Goal: Information Seeking & Learning: Learn about a topic

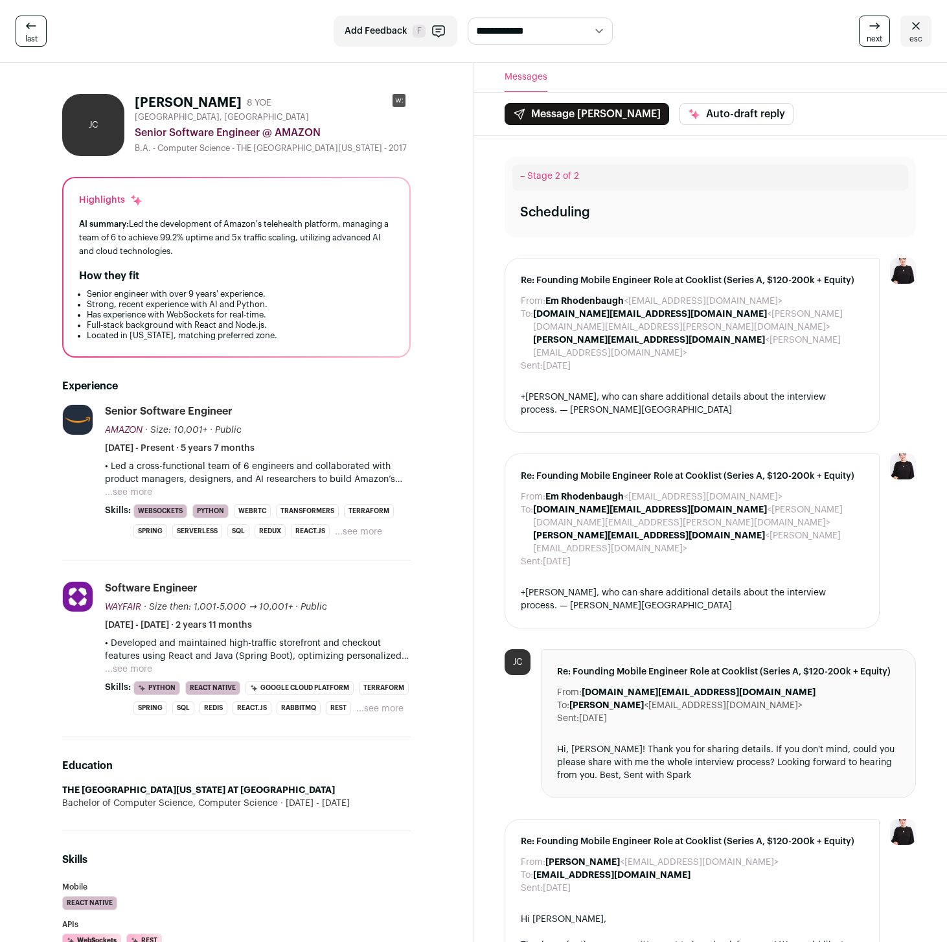
click at [147, 496] on button "...see more" at bounding box center [128, 492] width 47 height 13
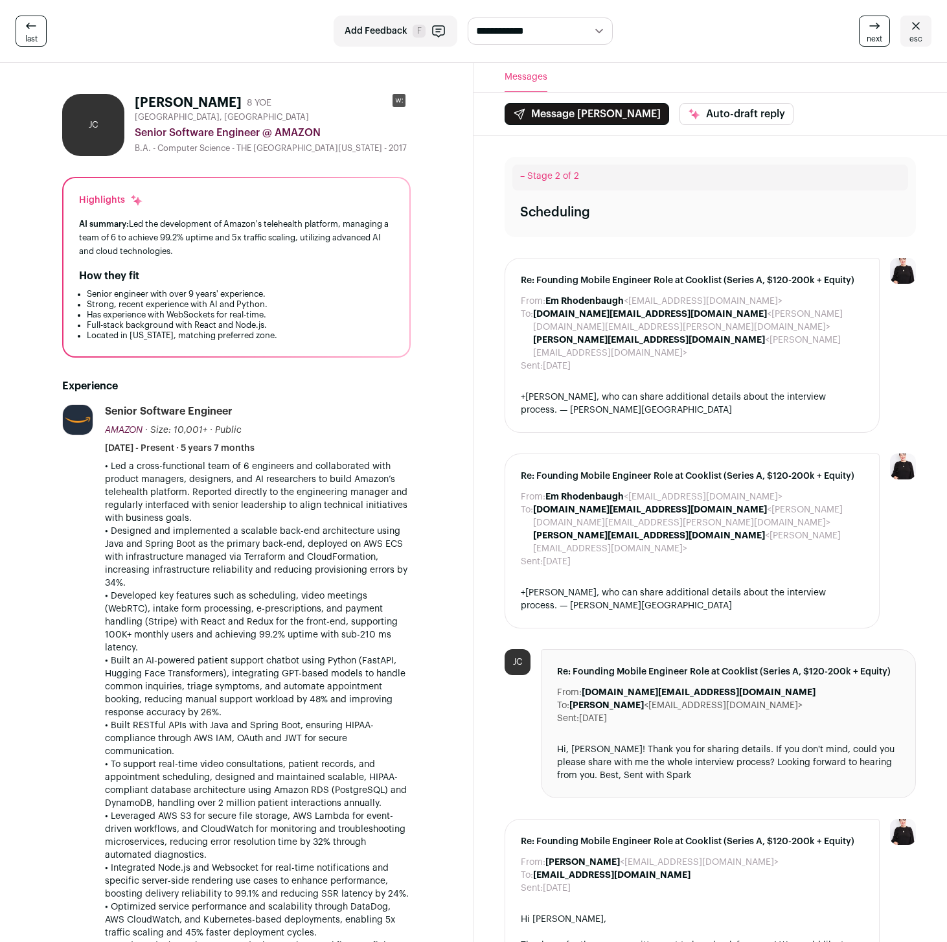
click at [398, 99] on g at bounding box center [399, 100] width 13 height 13
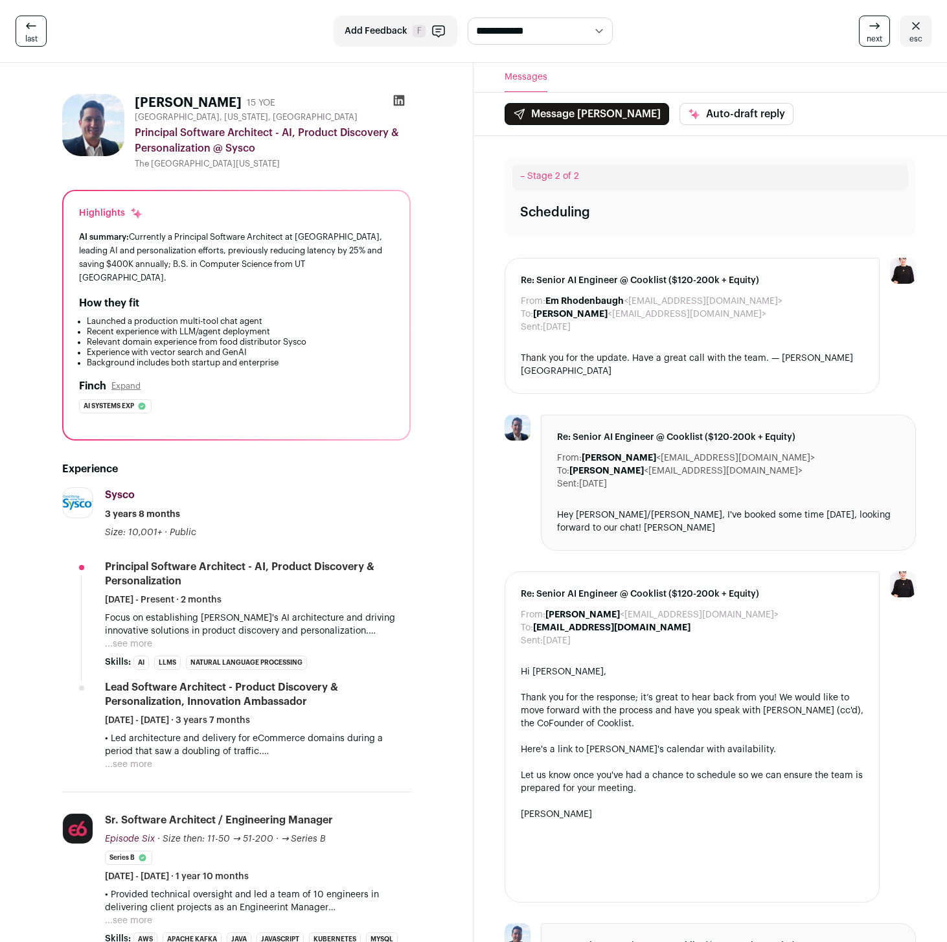
drag, startPoint x: 656, startPoint y: 446, endPoint x: 752, endPoint y: 444, distance: 95.3
click at [752, 452] on dd "[PERSON_NAME] <[EMAIL_ADDRESS][DOMAIN_NAME]>" at bounding box center [698, 458] width 233 height 13
copy dd "[EMAIL_ADDRESS][DOMAIN_NAME]"
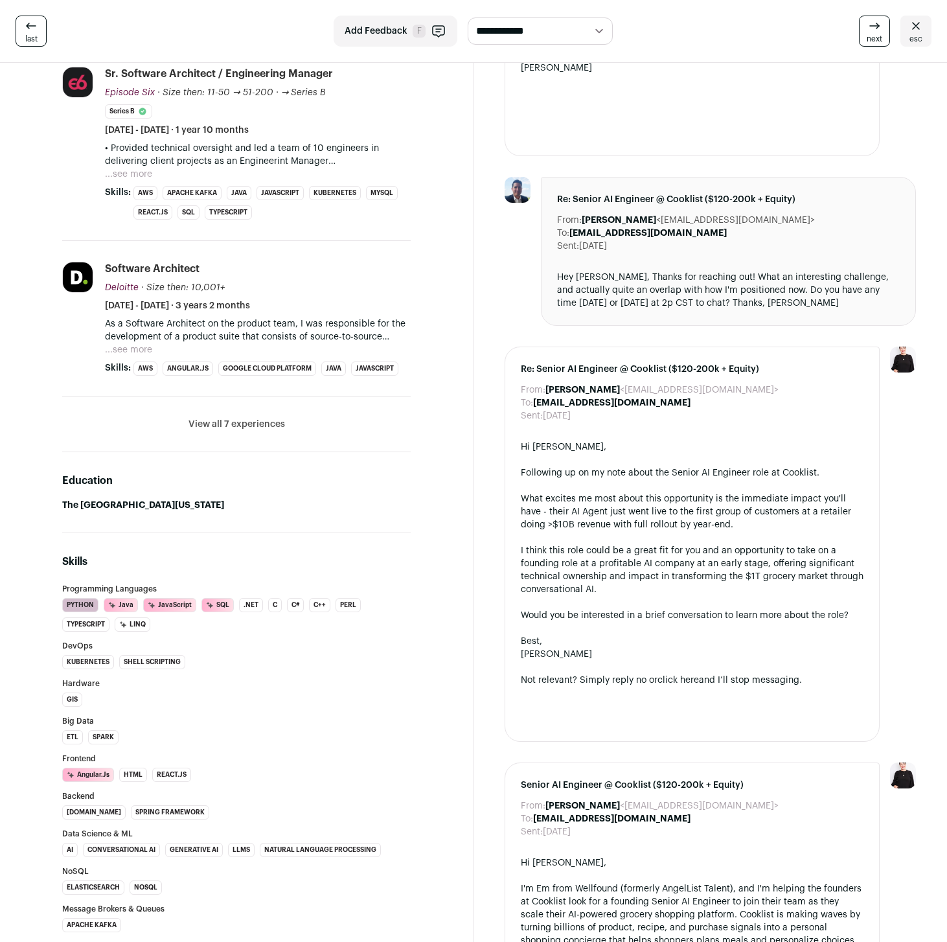
scroll to position [746, 0]
click at [141, 344] on button "...see more" at bounding box center [128, 350] width 47 height 13
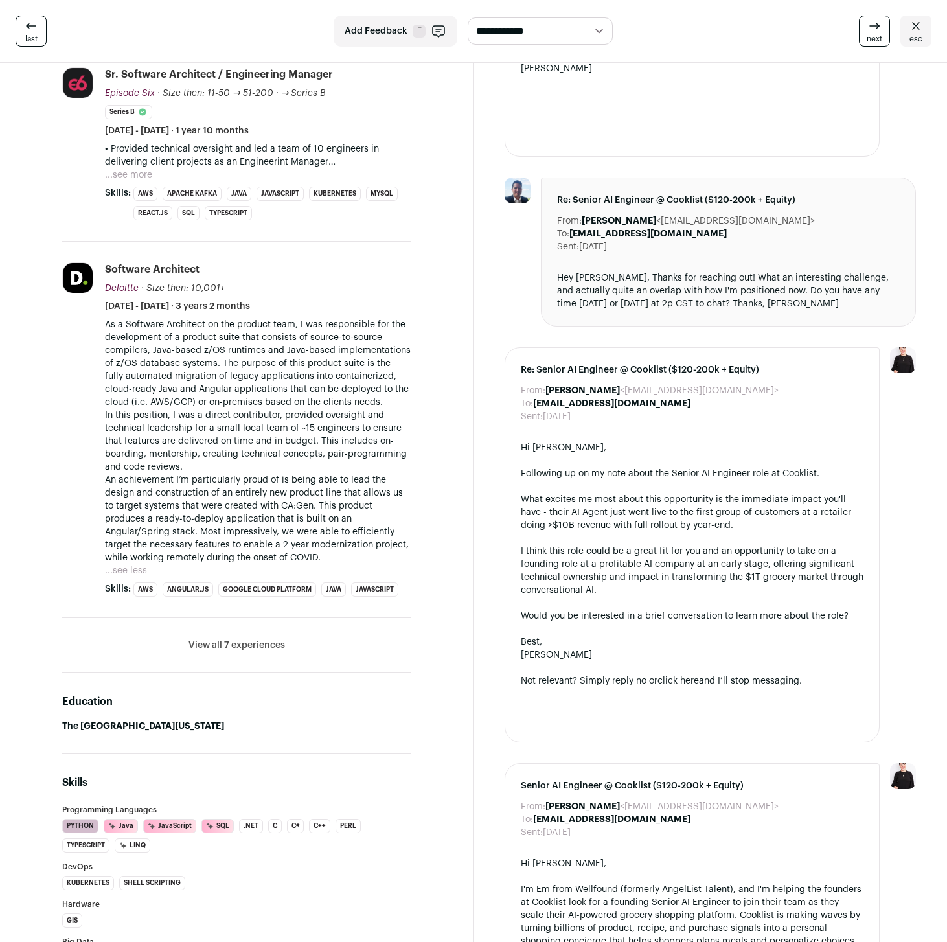
click at [207, 639] on button "View all 7 experiences" at bounding box center [237, 645] width 97 height 13
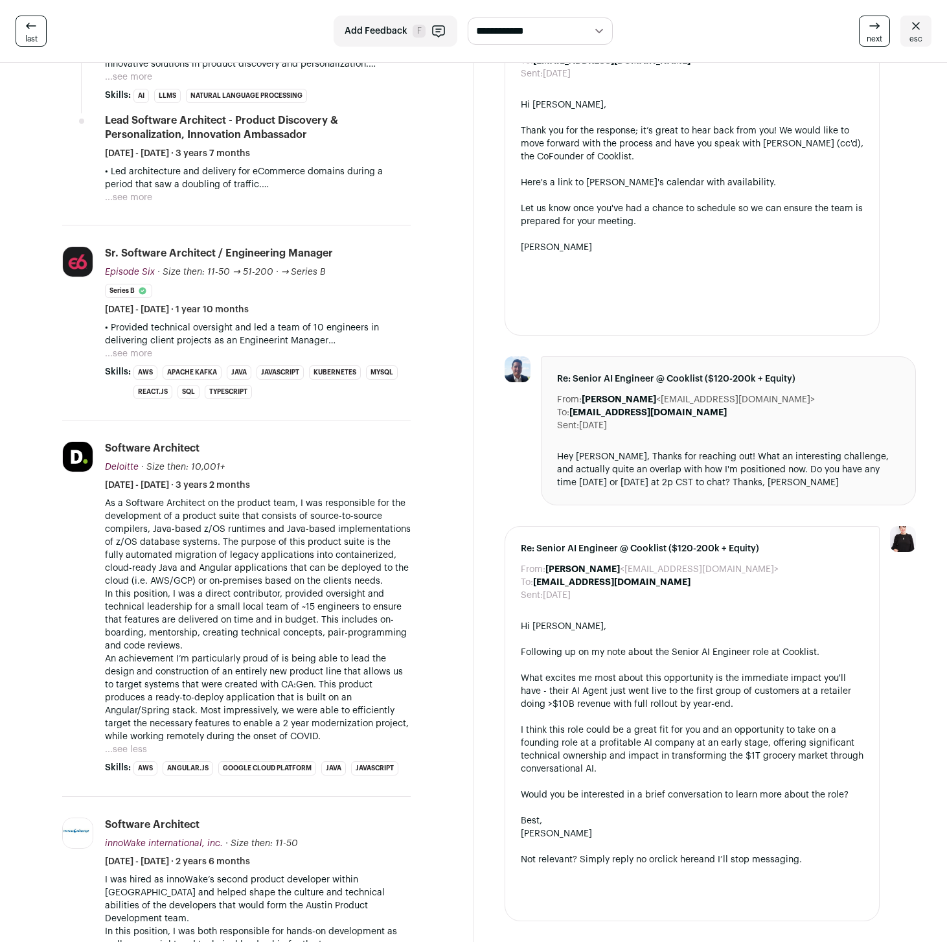
scroll to position [358, 0]
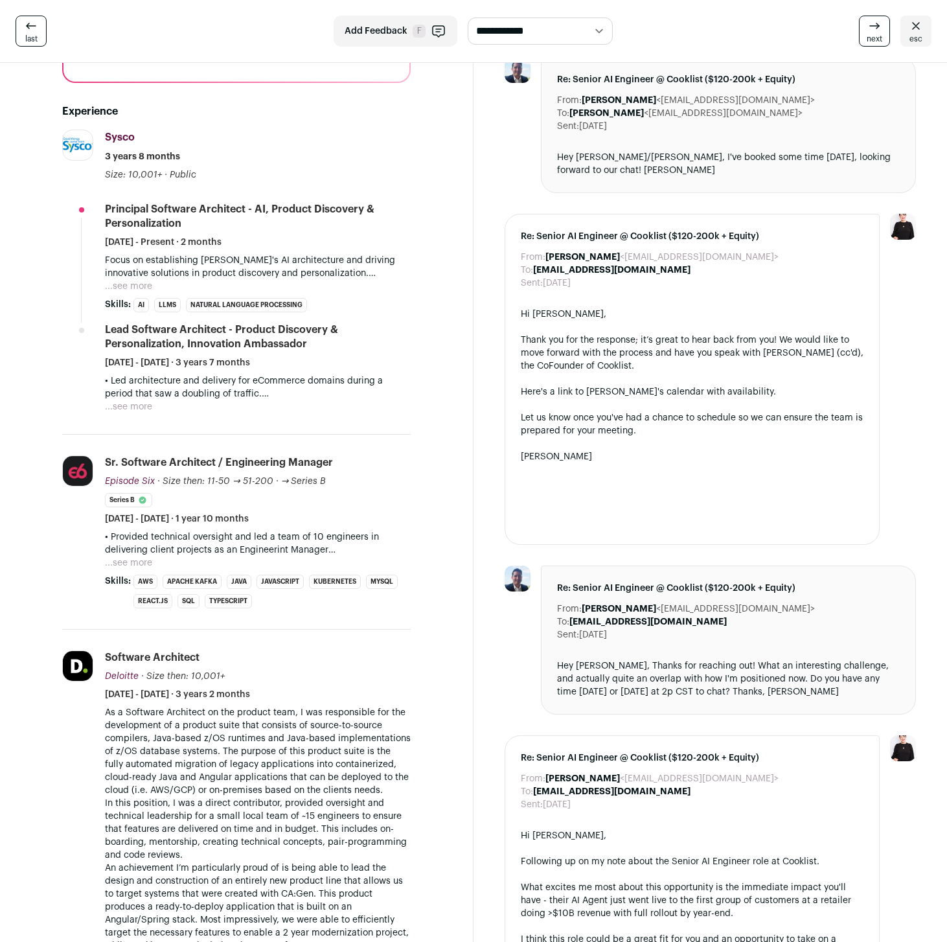
click at [117, 557] on button "...see more" at bounding box center [128, 563] width 47 height 13
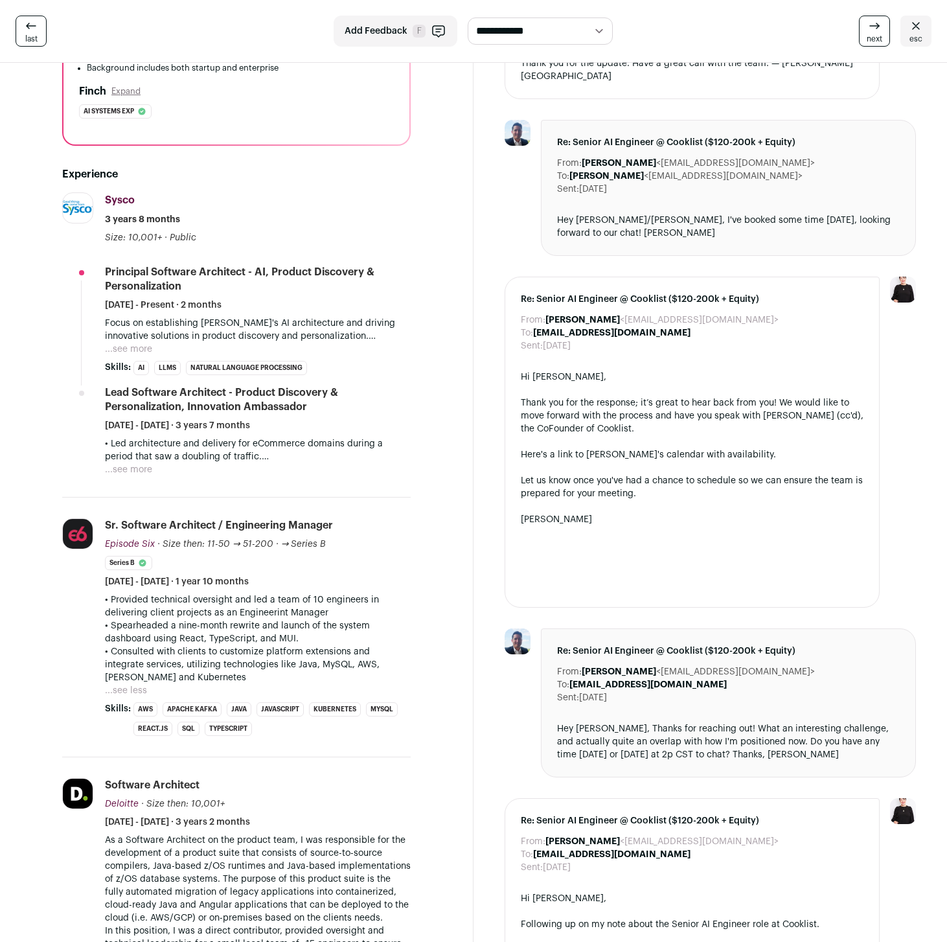
scroll to position [152, 0]
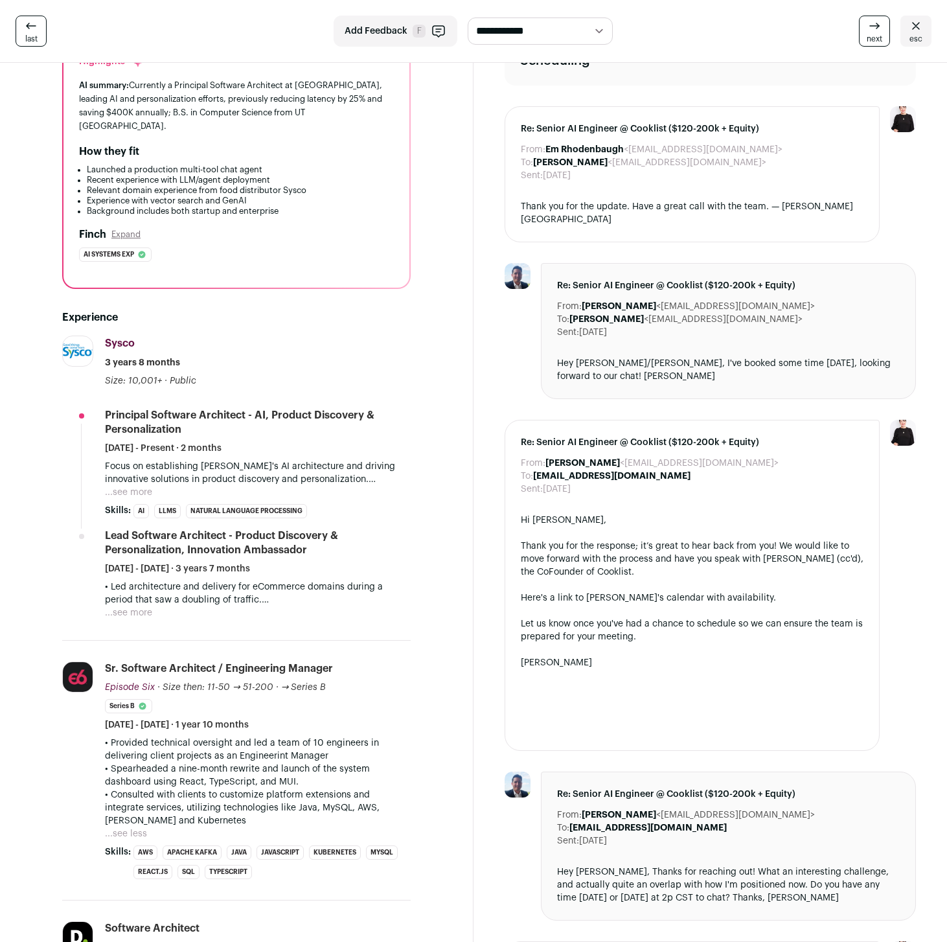
click at [111, 606] on button "...see more" at bounding box center [128, 612] width 47 height 13
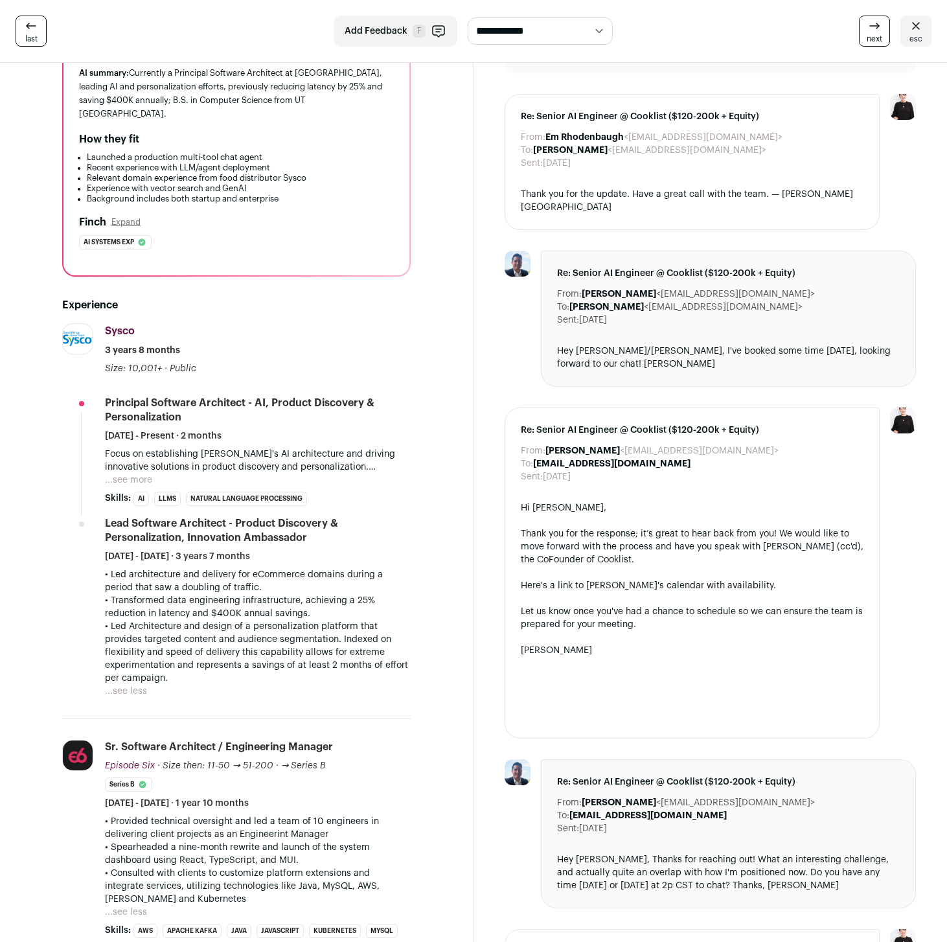
scroll to position [165, 0]
click at [123, 473] on button "...see more" at bounding box center [128, 479] width 47 height 13
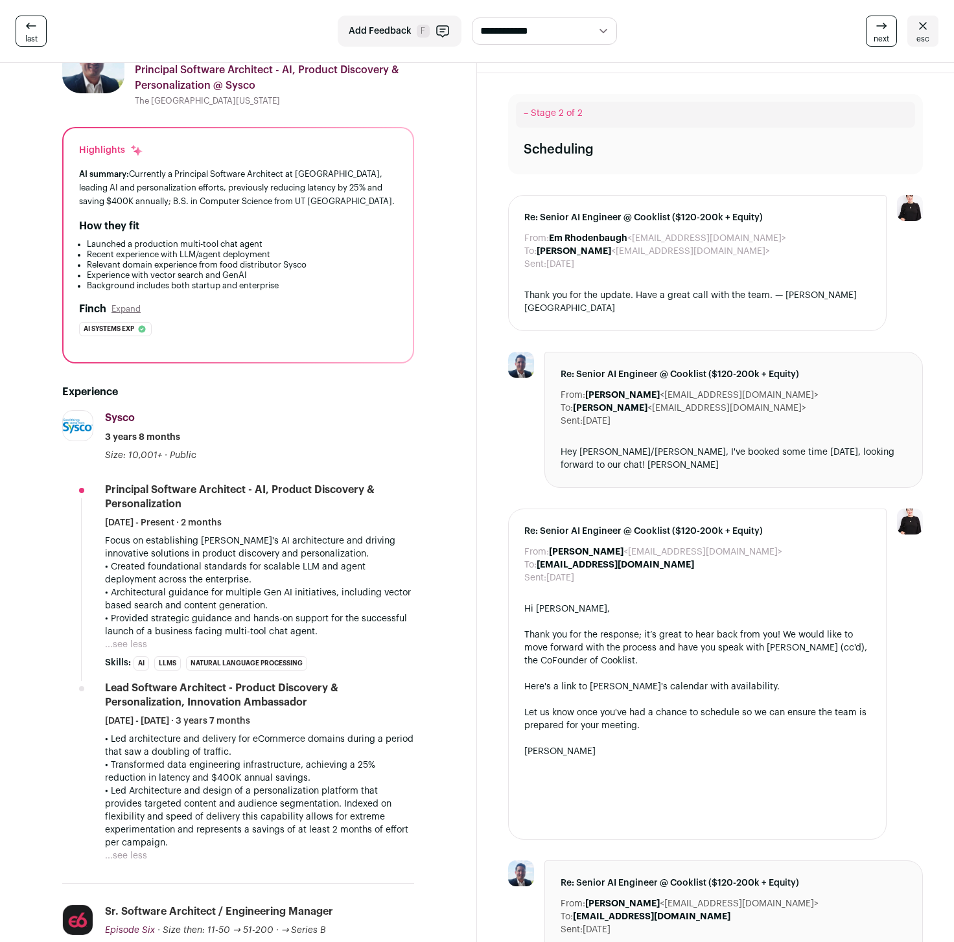
scroll to position [0, 0]
